Goal: Find specific page/section: Find specific page/section

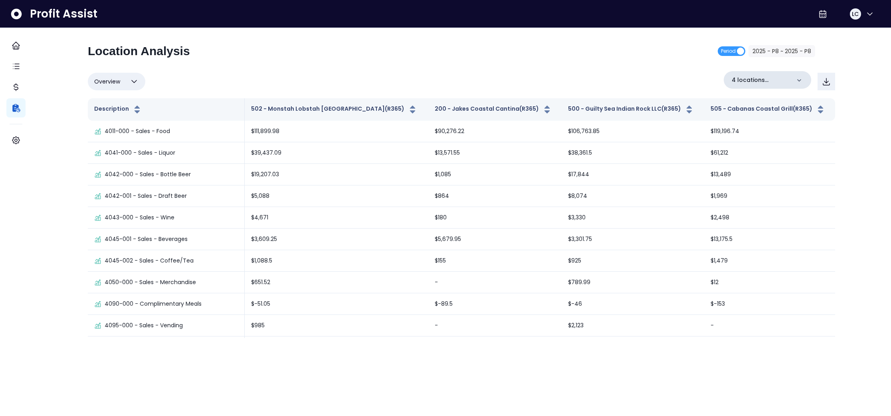
click at [798, 79] on icon at bounding box center [800, 80] width 4 height 2
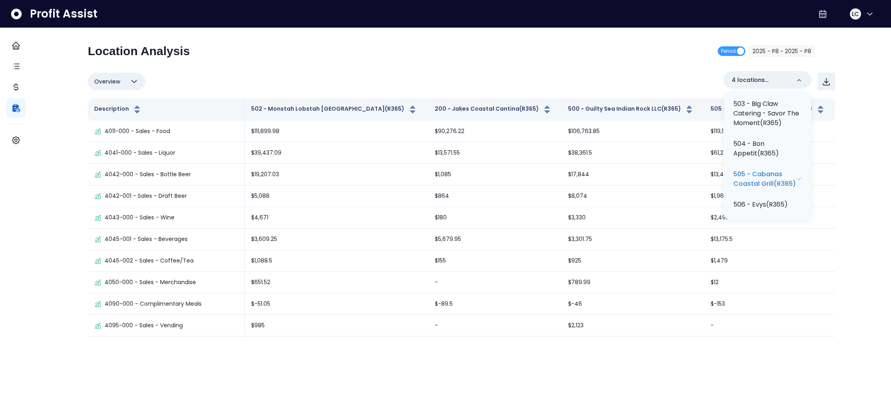
scroll to position [308, 0]
click at [764, 168] on p "504 - Bon Appetit(R365)" at bounding box center [768, 158] width 68 height 19
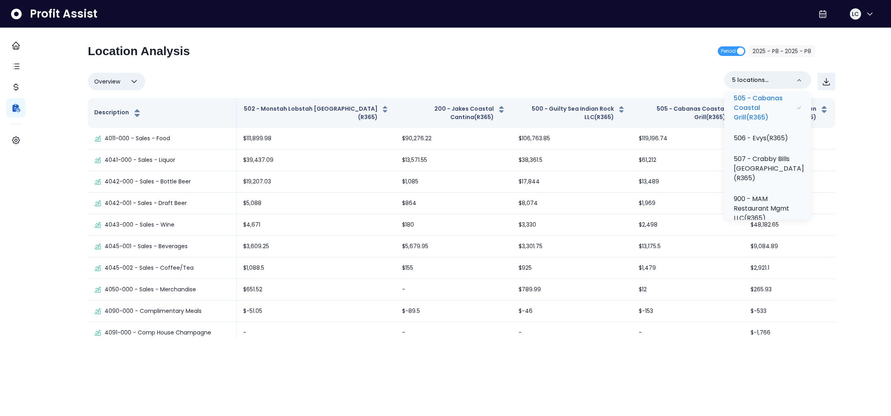
scroll to position [394, 0]
click at [763, 142] on p "506 - Evys(R365)" at bounding box center [761, 138] width 54 height 10
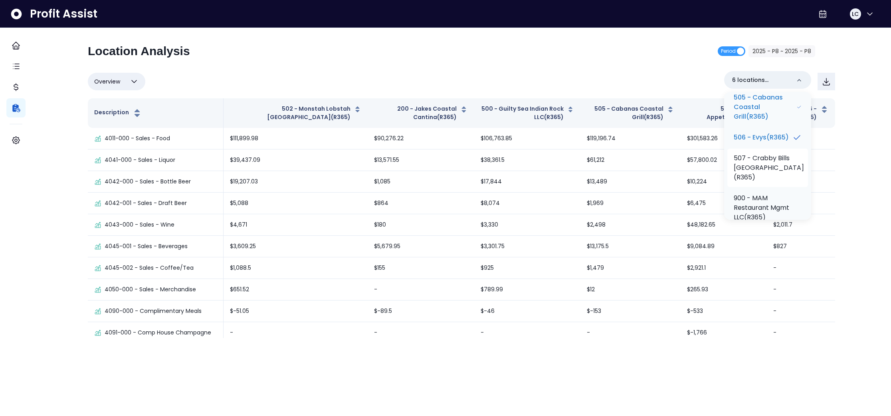
click at [758, 176] on p "507 - Crabby Bills [GEOGRAPHIC_DATA](R365)" at bounding box center [769, 167] width 70 height 29
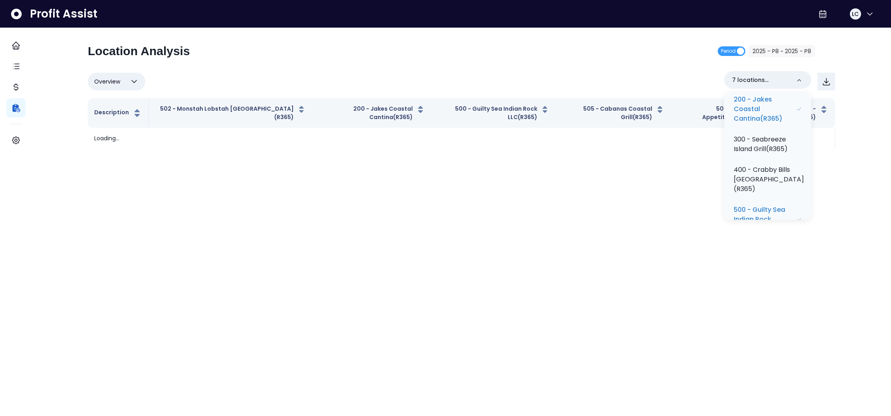
scroll to position [0, 0]
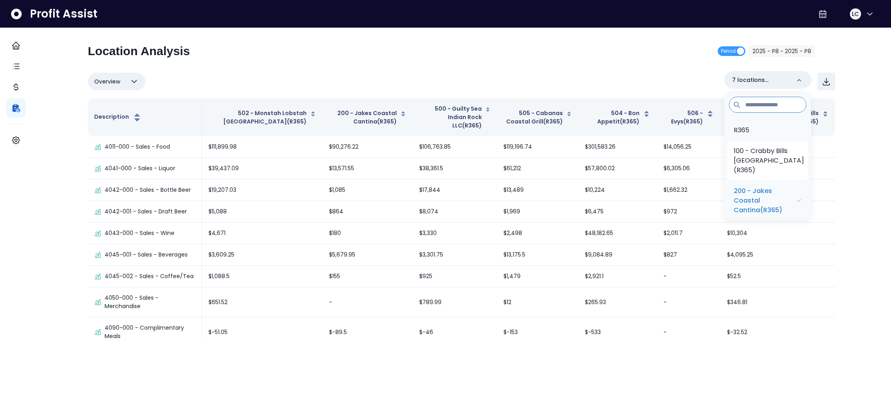
click at [769, 159] on p "100 - Crabby Bills [GEOGRAPHIC_DATA](R365)" at bounding box center [769, 160] width 70 height 29
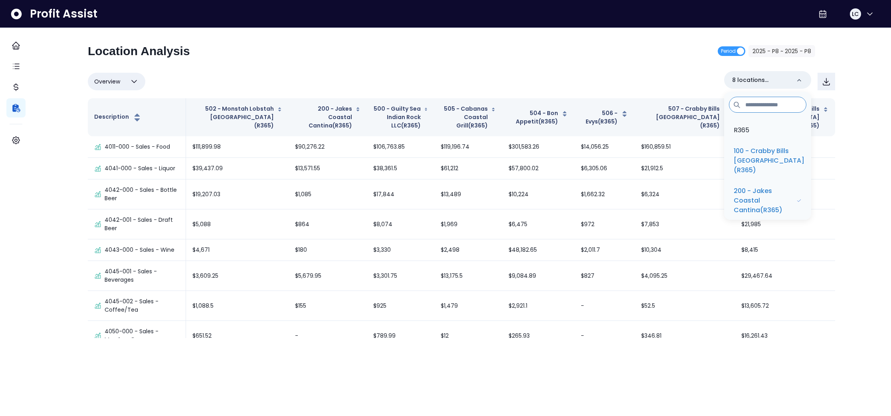
drag, startPoint x: 603, startPoint y: 76, endPoint x: 584, endPoint y: 86, distance: 21.6
click at [603, 76] on div "Overview Overview % of cost % of sales % of budget ******** 8 locations selecte…" at bounding box center [462, 81] width 748 height 21
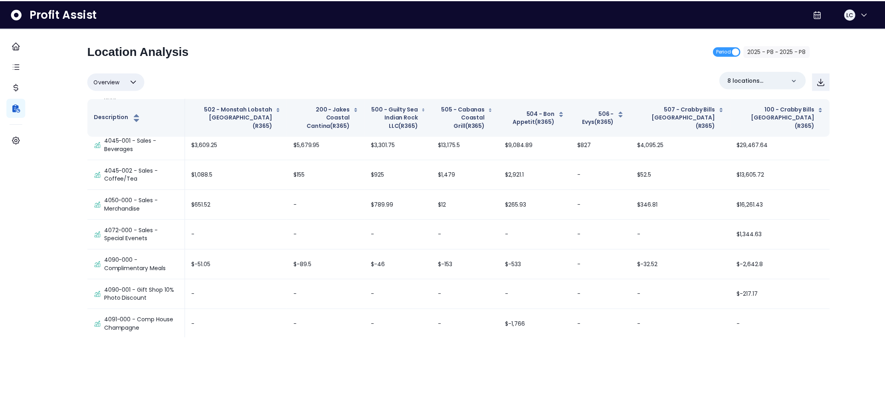
scroll to position [123, 0]
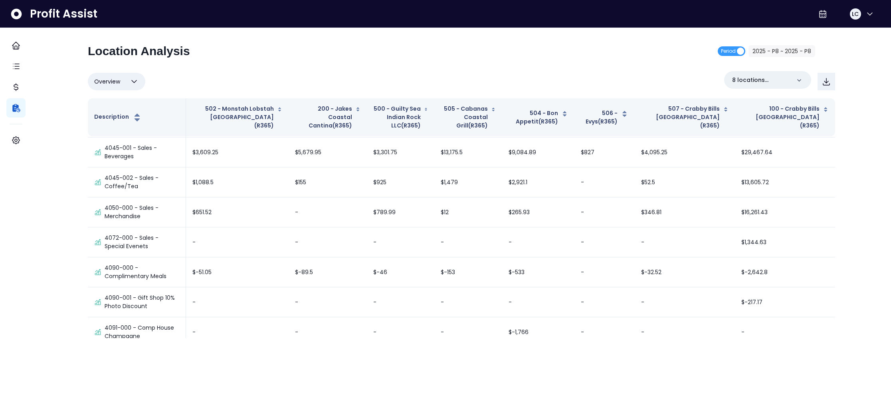
click at [552, 79] on div "Overview Overview % of cost % of sales % of budget ******** 8 locations selected" at bounding box center [462, 81] width 748 height 21
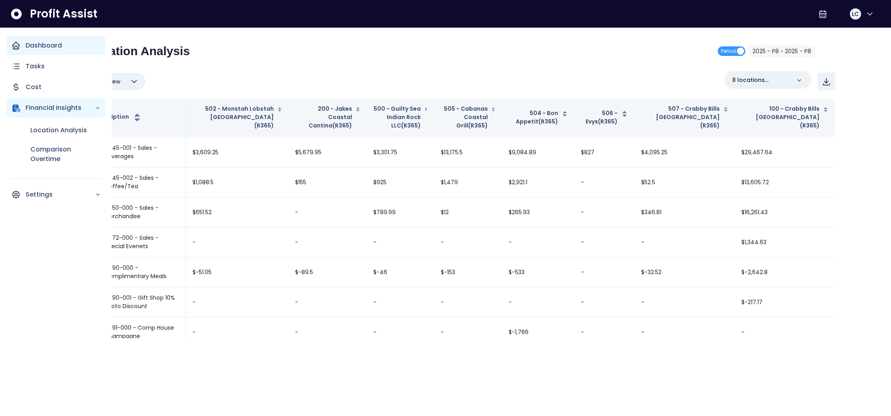
click at [19, 47] on icon "Main navigation" at bounding box center [16, 46] width 10 height 10
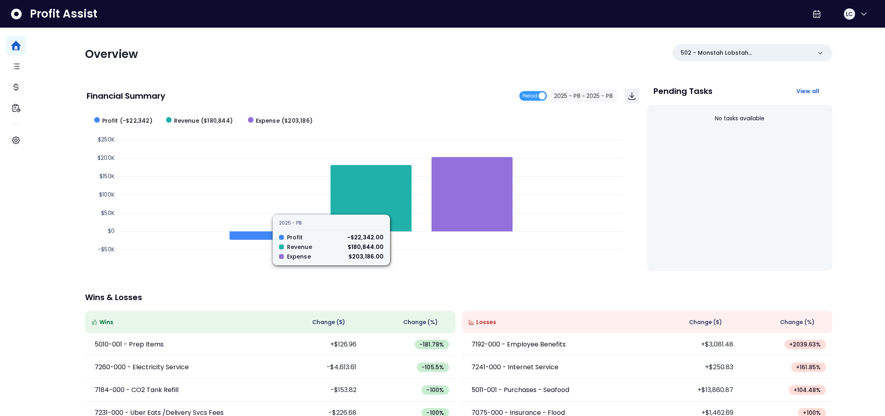
click at [408, 100] on div "Financial Summary Period 2025 - P8 ~ 2025 - P8" at bounding box center [363, 96] width 553 height 14
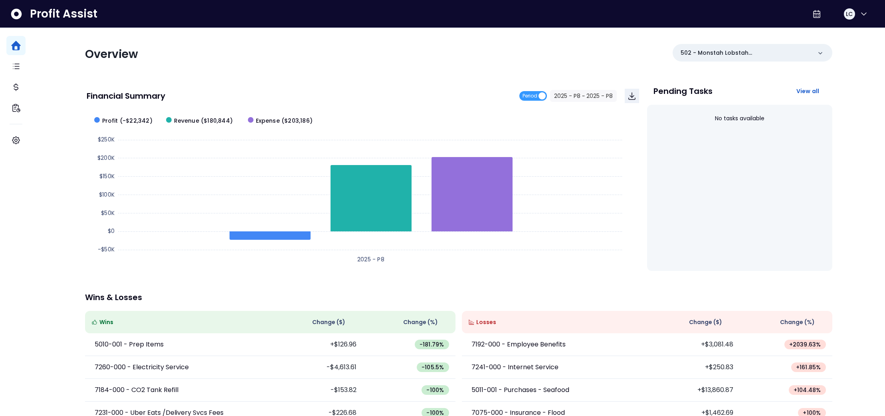
click at [480, 64] on div "Overview 502 - Monstah Lobstah [GEOGRAPHIC_DATA](R365)" at bounding box center [459, 54] width 748 height 21
